Goal: Task Accomplishment & Management: Complete application form

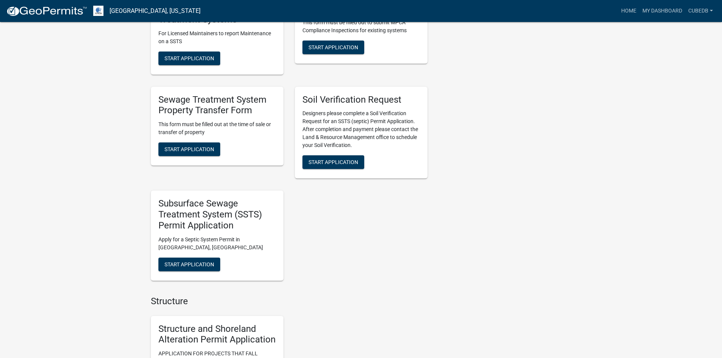
scroll to position [502, 0]
click at [331, 163] on span "Start Application" at bounding box center [334, 162] width 50 height 6
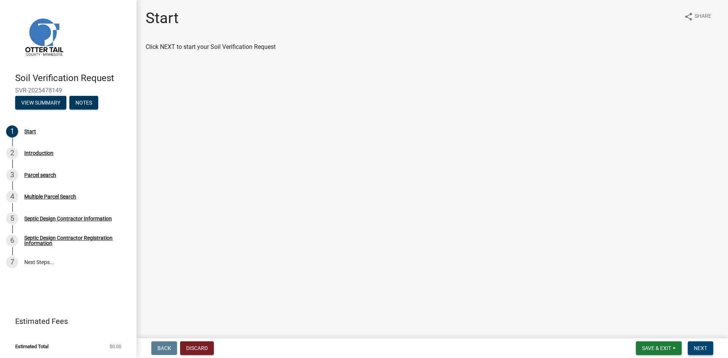
click at [698, 349] on span "Next" at bounding box center [700, 348] width 13 height 6
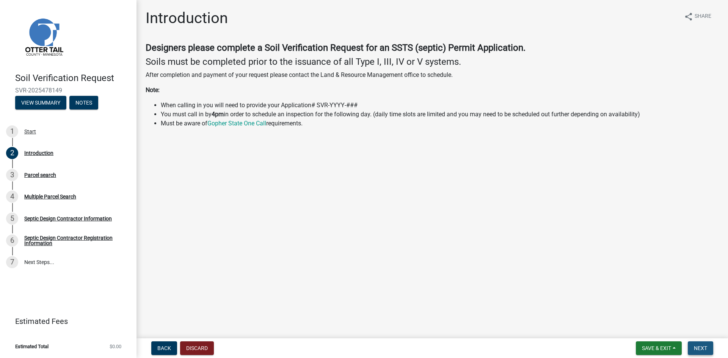
click at [696, 348] on span "Next" at bounding box center [700, 348] width 13 height 6
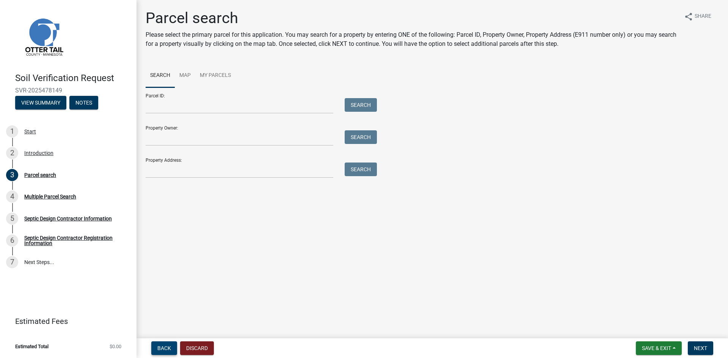
click at [167, 348] on span "Back" at bounding box center [164, 348] width 14 height 6
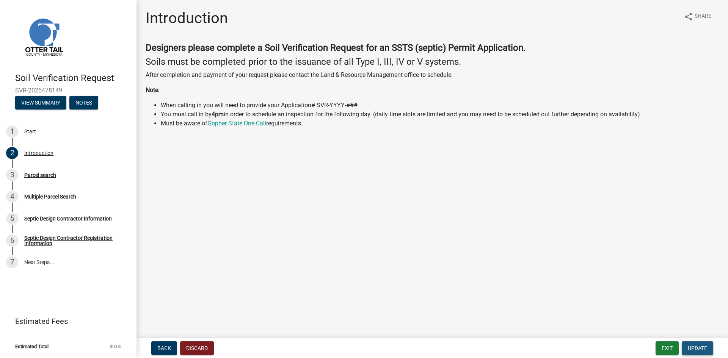
click at [699, 348] on span "Update" at bounding box center [697, 348] width 19 height 6
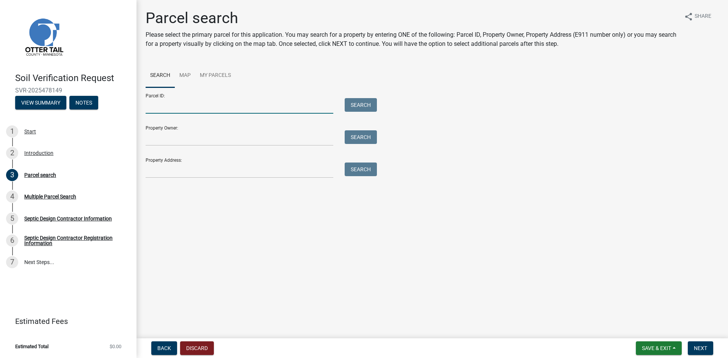
click at [221, 109] on input "Parcel ID:" at bounding box center [240, 106] width 188 height 16
paste input "37000990508001"
type input "37000990508001"
click at [362, 106] on button "Search" at bounding box center [361, 105] width 32 height 14
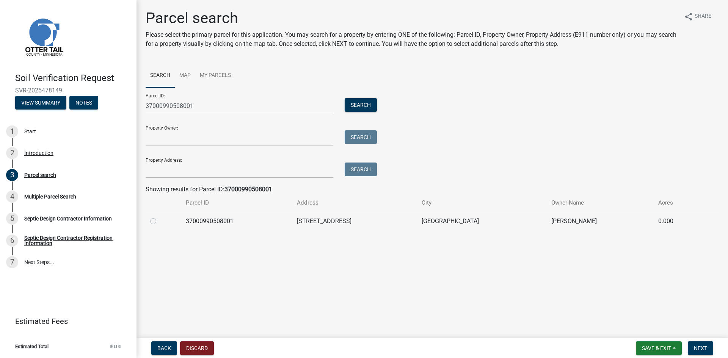
click at [159, 217] on label at bounding box center [159, 217] width 0 height 0
click at [159, 220] on input "radio" at bounding box center [161, 219] width 5 height 5
radio input "true"
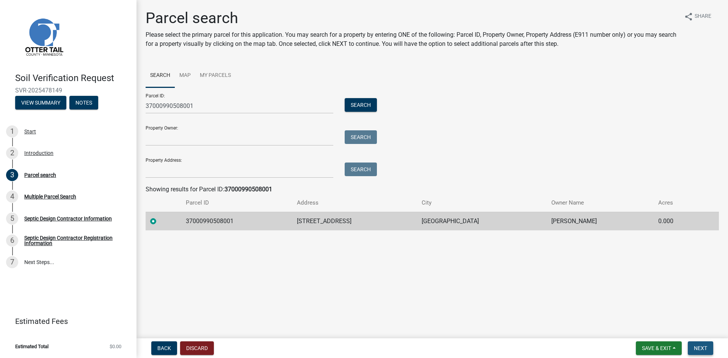
click at [695, 347] on span "Next" at bounding box center [700, 348] width 13 height 6
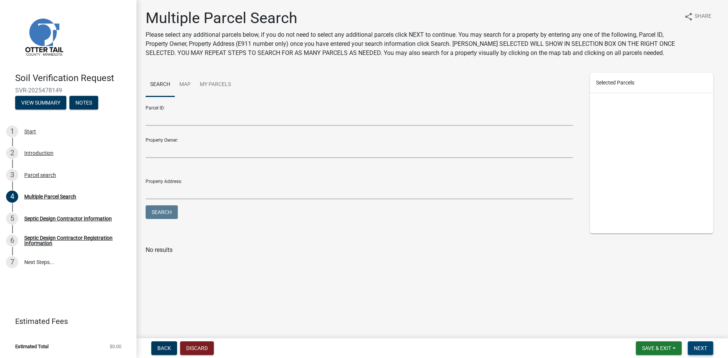
click at [698, 349] on span "Next" at bounding box center [700, 348] width 13 height 6
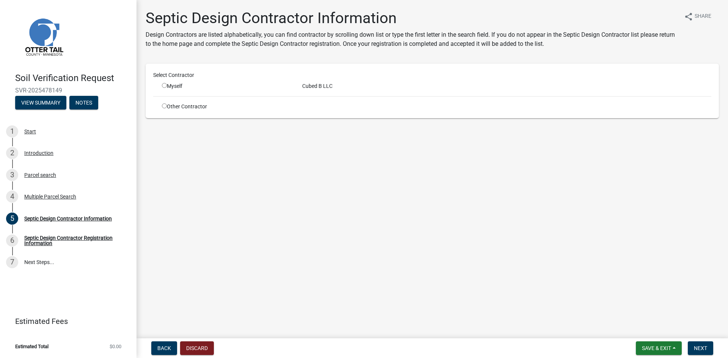
click at [164, 86] on input "radio" at bounding box center [164, 85] width 5 height 5
radio input "true"
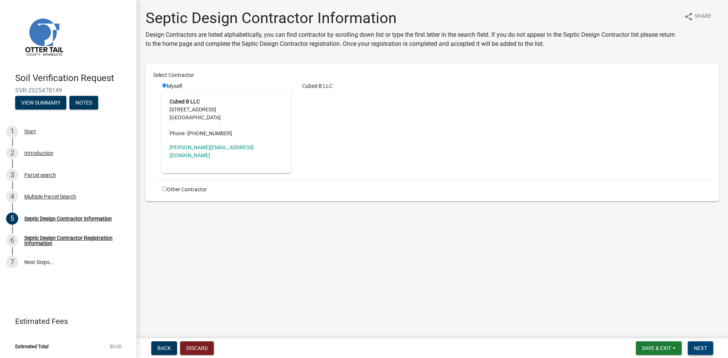
click at [698, 348] on span "Next" at bounding box center [700, 348] width 13 height 6
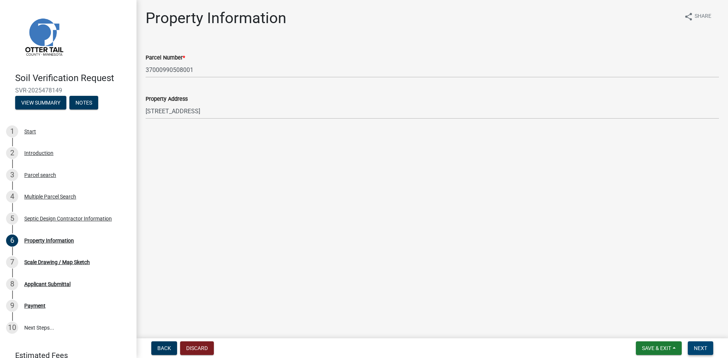
click at [700, 347] on span "Next" at bounding box center [700, 348] width 13 height 6
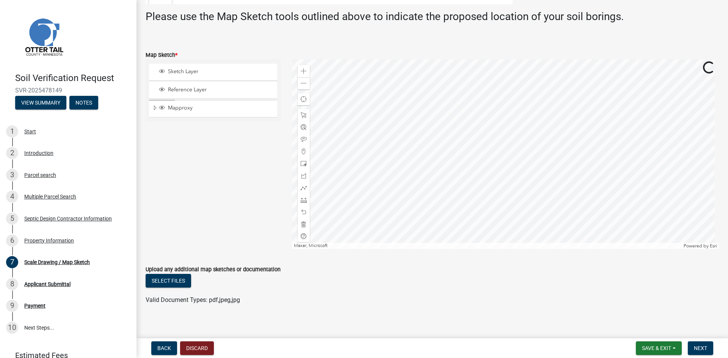
scroll to position [163, 0]
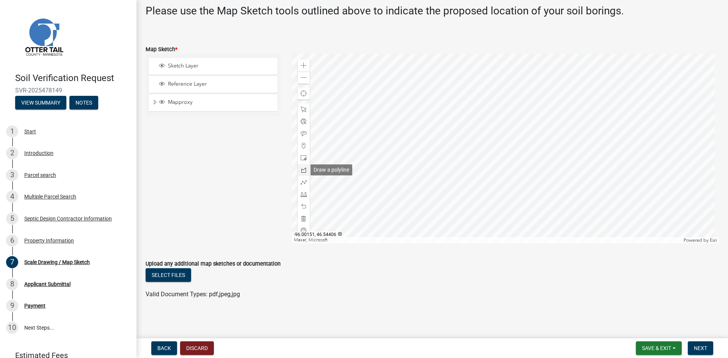
click at [302, 171] on span at bounding box center [304, 170] width 6 height 6
click at [464, 162] on div at bounding box center [505, 149] width 427 height 190
click at [460, 168] on div at bounding box center [505, 149] width 427 height 190
click at [429, 146] on div at bounding box center [505, 149] width 427 height 190
click at [435, 140] on div at bounding box center [505, 149] width 427 height 190
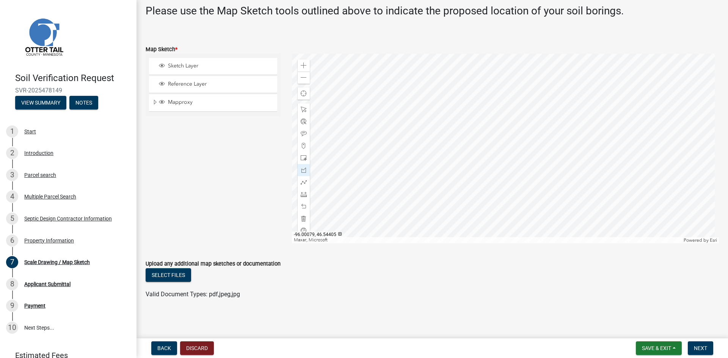
click at [464, 161] on div at bounding box center [505, 149] width 427 height 190
click at [185, 274] on button "Select files" at bounding box center [168, 275] width 45 height 14
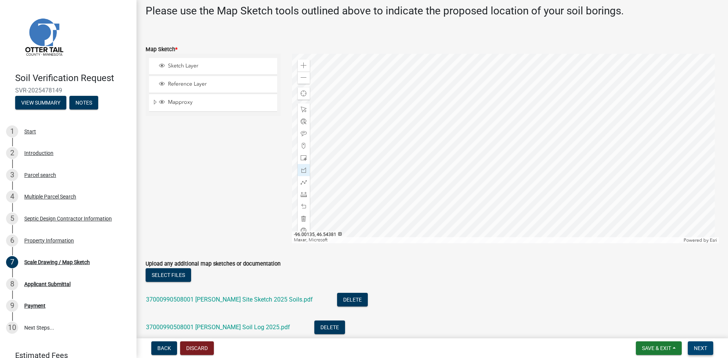
click at [698, 349] on span "Next" at bounding box center [700, 348] width 13 height 6
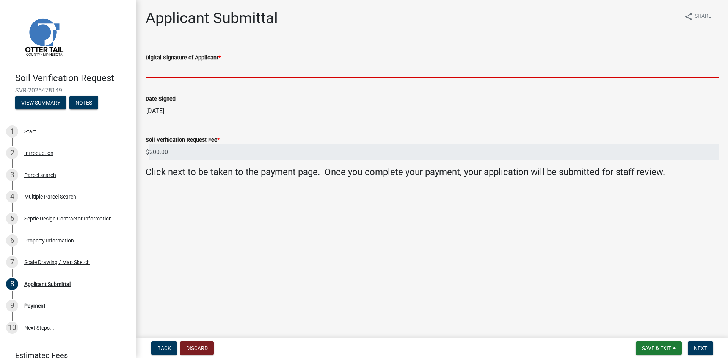
click at [171, 70] on input "Digital Signature of Applicant *" at bounding box center [432, 70] width 573 height 16
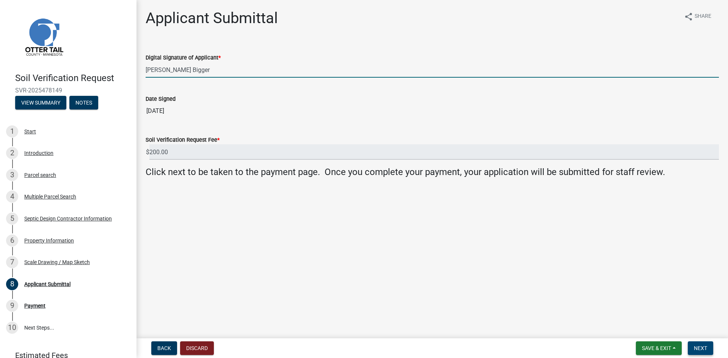
type input "[PERSON_NAME] Bigger"
click at [701, 350] on span "Next" at bounding box center [700, 348] width 13 height 6
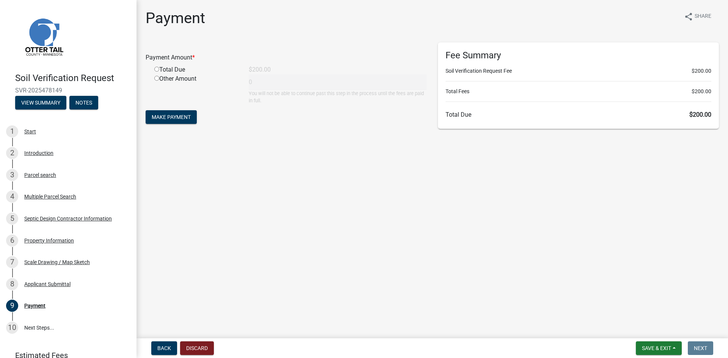
click at [157, 67] on input "radio" at bounding box center [156, 69] width 5 height 5
radio input "true"
type input "200"
click at [168, 114] on span "Make Payment" at bounding box center [171, 117] width 39 height 6
